Goal: Task Accomplishment & Management: Manage account settings

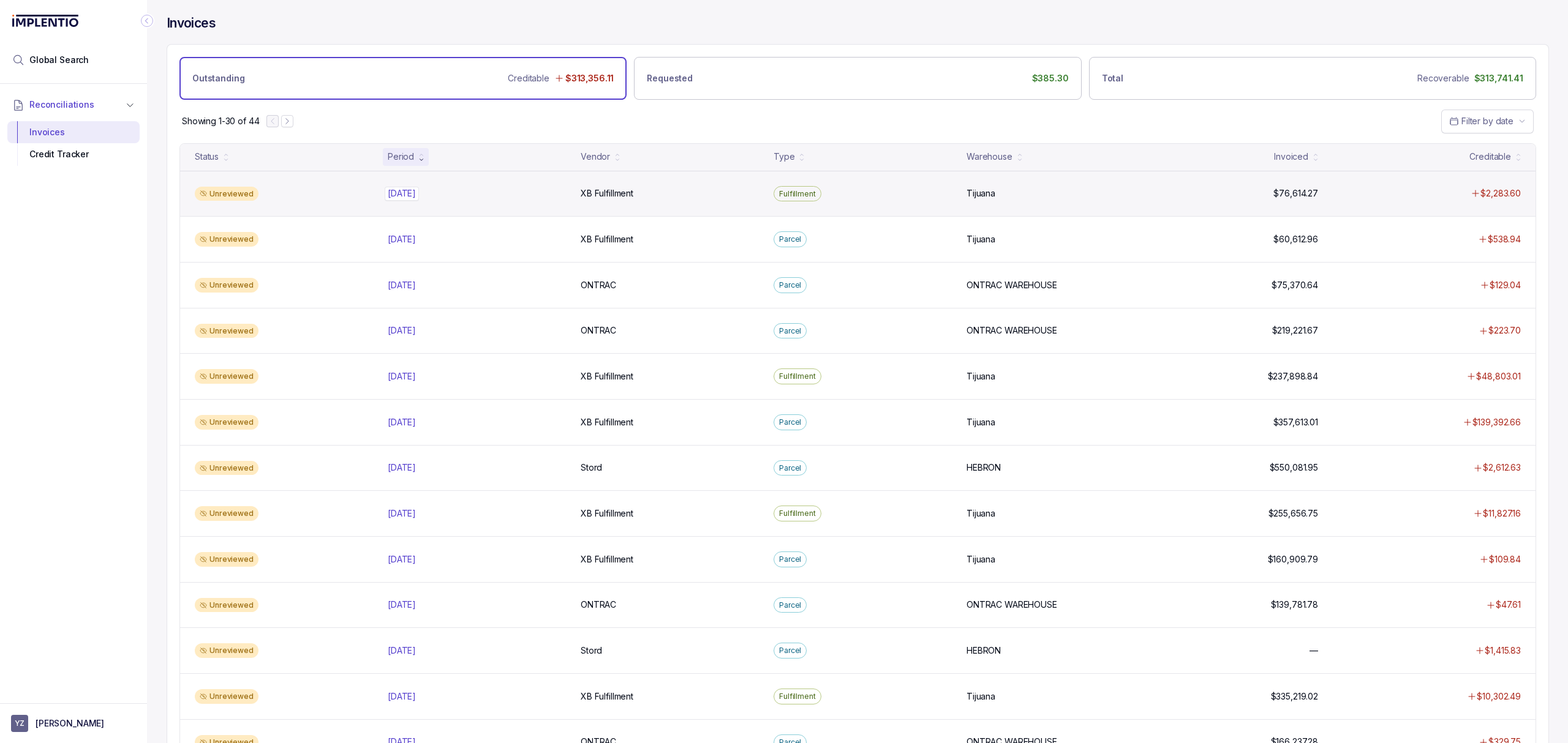
click at [395, 197] on p "[DATE]" at bounding box center [401, 193] width 34 height 14
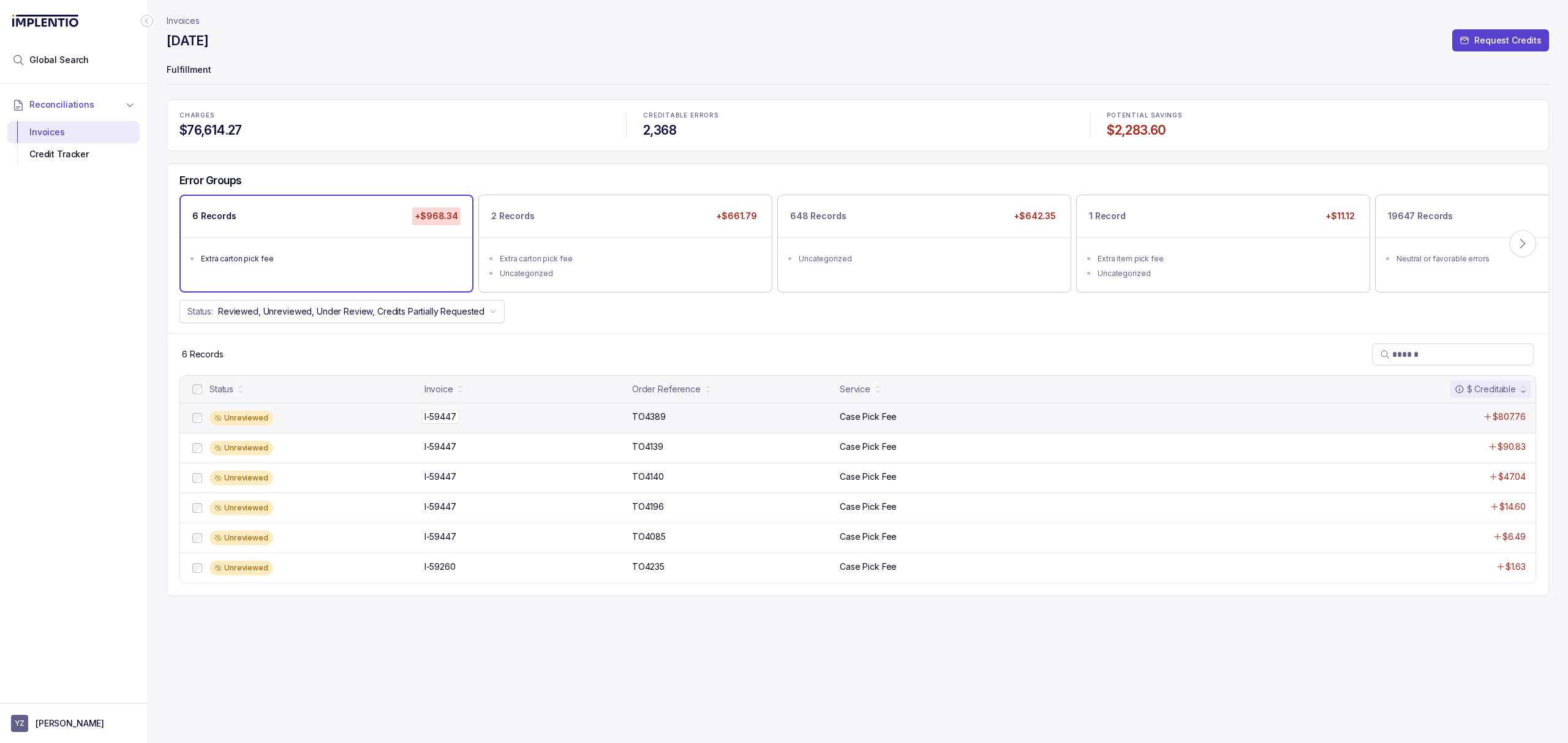
click at [429, 419] on p "I-59447" at bounding box center [440, 417] width 38 height 14
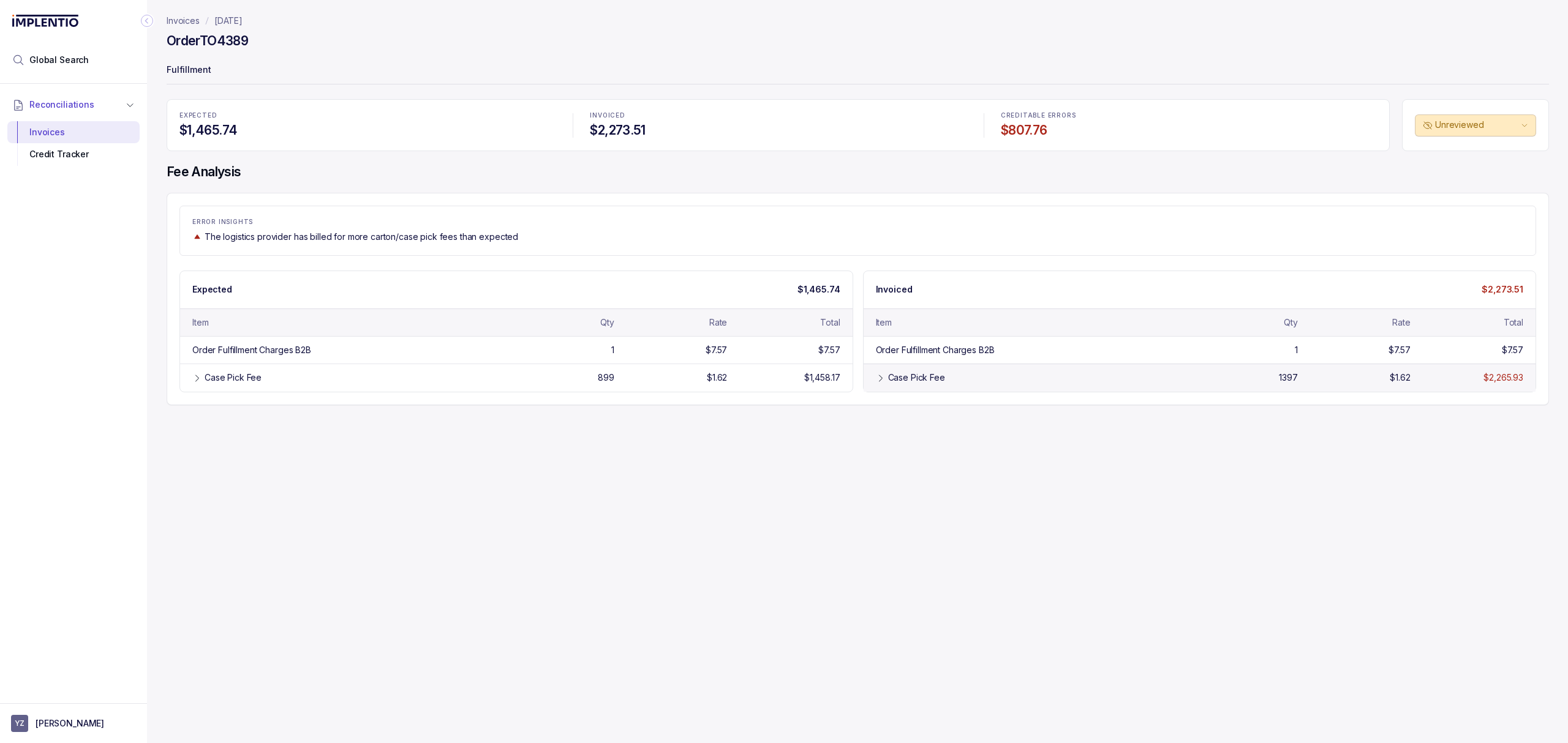
click at [882, 380] on icon at bounding box center [881, 378] width 10 height 10
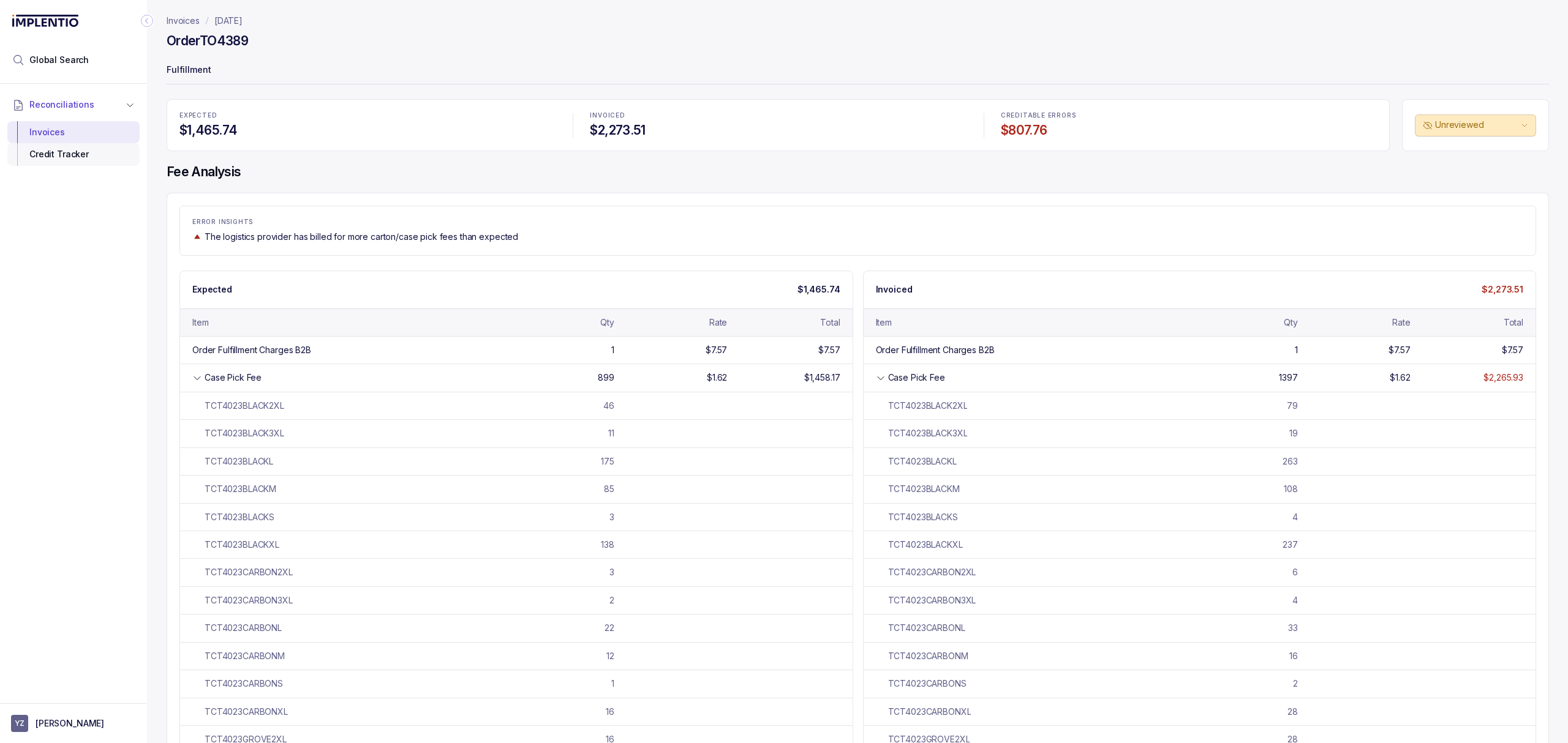
click at [113, 146] on div "Credit Tracker" at bounding box center [73, 154] width 113 height 22
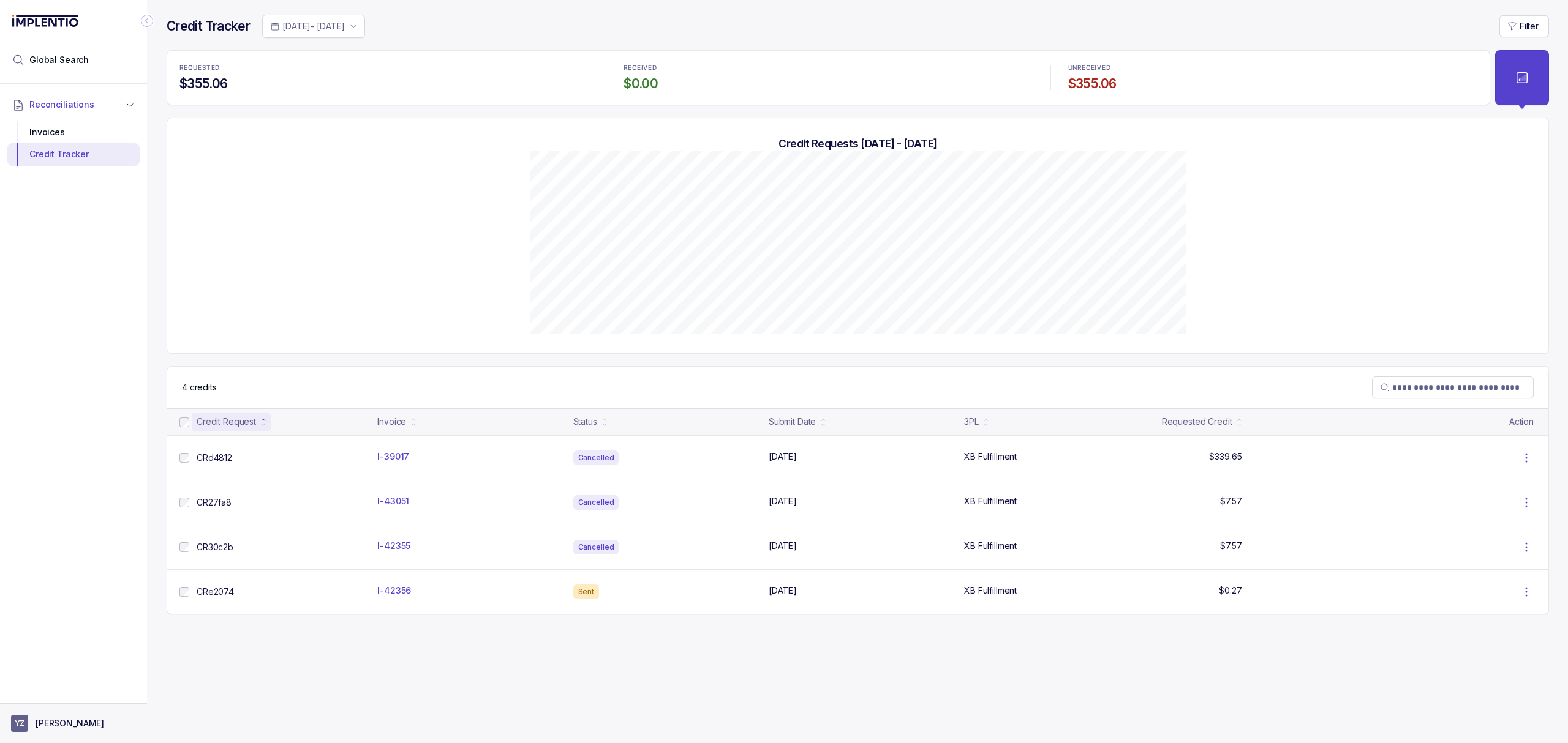
click at [72, 726] on p "[PERSON_NAME]" at bounding box center [70, 723] width 68 height 12
click at [64, 700] on p "Logout" at bounding box center [81, 696] width 101 height 12
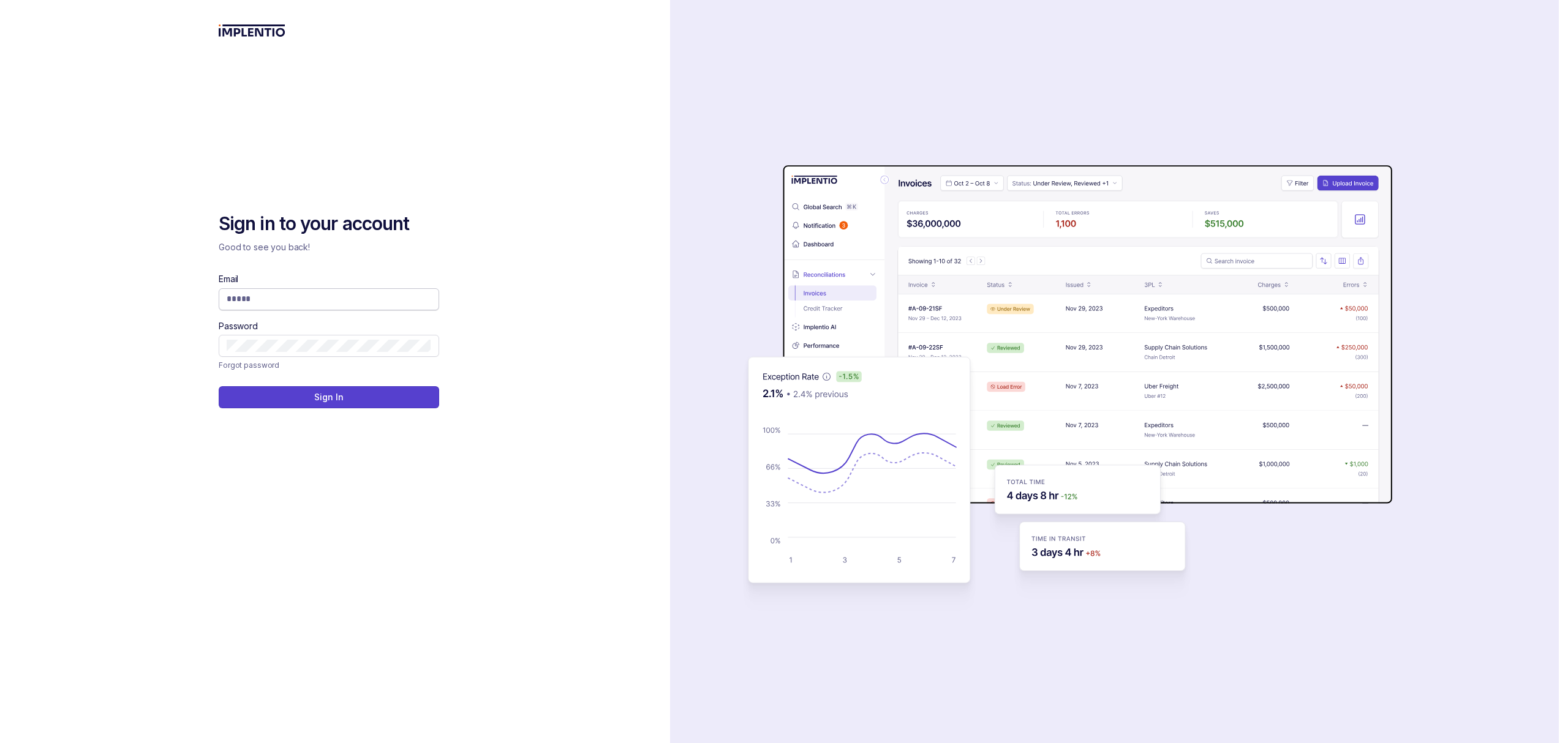
click at [263, 294] on input "Email" at bounding box center [328, 298] width 205 height 12
type input "**********"
